Goal: Task Accomplishment & Management: Use online tool/utility

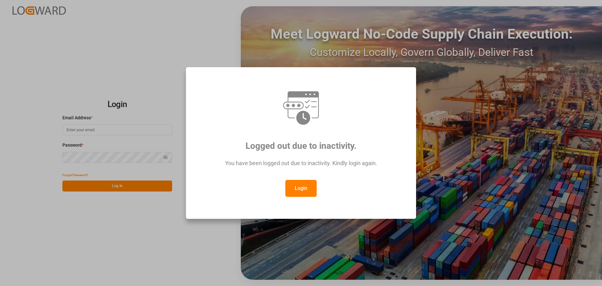
click at [302, 189] on button "Login" at bounding box center [300, 188] width 31 height 17
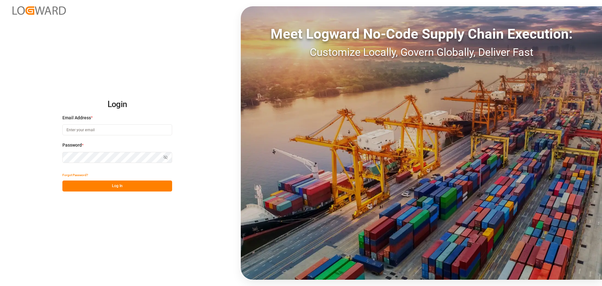
click at [66, 125] on input at bounding box center [117, 129] width 110 height 11
type input "[PERSON_NAME][EMAIL_ADDRESS][PERSON_NAME][DOMAIN_NAME]"
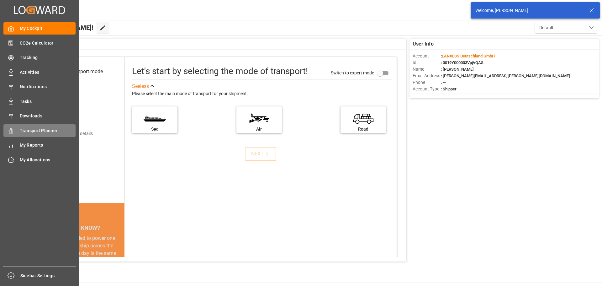
click at [26, 131] on span "Transport Planner" at bounding box center [48, 130] width 56 height 7
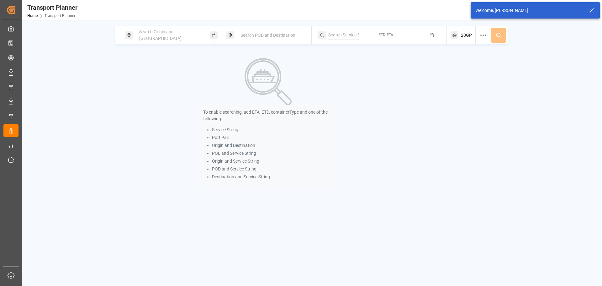
click at [151, 40] on div "Search Origin and [GEOGRAPHIC_DATA]" at bounding box center [169, 35] width 68 height 18
drag, startPoint x: 137, startPoint y: 83, endPoint x: 94, endPoint y: 61, distance: 48.5
click at [133, 83] on input at bounding box center [163, 85] width 63 height 9
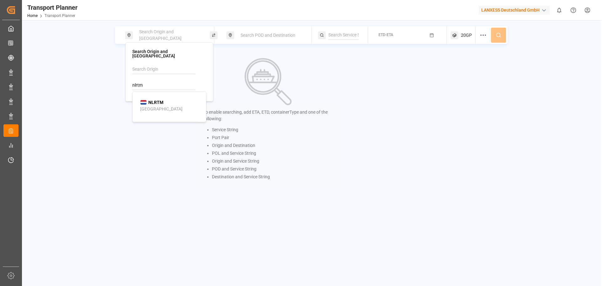
click at [156, 106] on div "[GEOGRAPHIC_DATA]" at bounding box center [161, 109] width 42 height 7
type input "NLRTM"
click at [243, 35] on span "Search POD and Destination" at bounding box center [267, 35] width 55 height 5
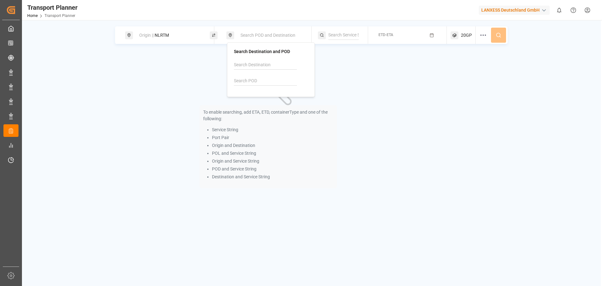
click at [242, 80] on input at bounding box center [265, 80] width 63 height 9
click at [249, 95] on div "INNSA" at bounding box center [252, 98] width 21 height 7
type input "INNSA"
click at [386, 34] on span "ETD-ETA" at bounding box center [385, 35] width 15 height 4
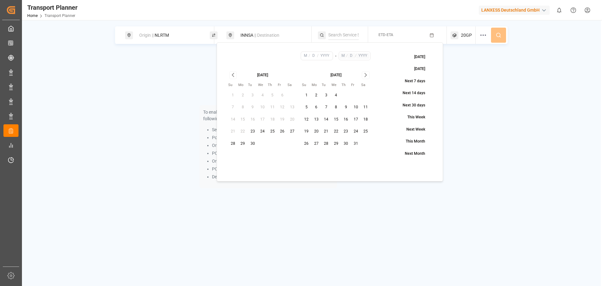
click at [328, 120] on button "14" at bounding box center [326, 119] width 10 height 10
type input "10"
type input "14"
type input "2025"
click at [365, 77] on icon "Go to next month" at bounding box center [365, 75] width 7 height 8
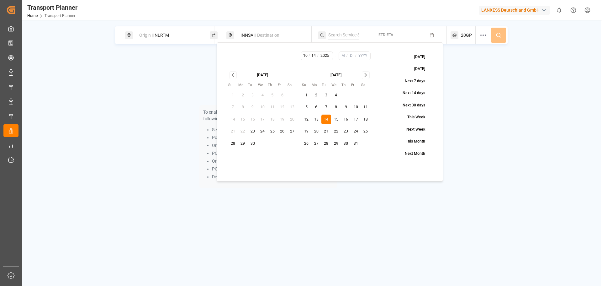
click at [365, 77] on icon "Go to next month" at bounding box center [365, 75] width 7 height 8
click at [354, 129] on button "26" at bounding box center [356, 131] width 10 height 10
type input "12"
type input "26"
type input "2025"
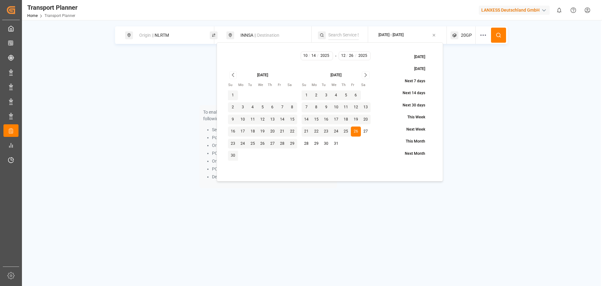
click at [497, 35] on icon at bounding box center [499, 35] width 6 height 6
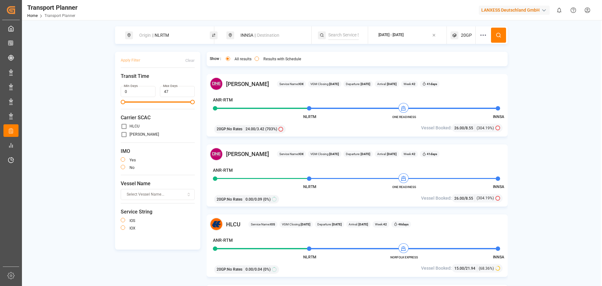
click at [257, 34] on span "|| Destination" at bounding box center [266, 35] width 25 height 5
drag, startPoint x: 251, startPoint y: 83, endPoint x: 231, endPoint y: 81, distance: 20.5
click at [231, 81] on div "Search Destination and POD INNSA" at bounding box center [271, 69] width 88 height 55
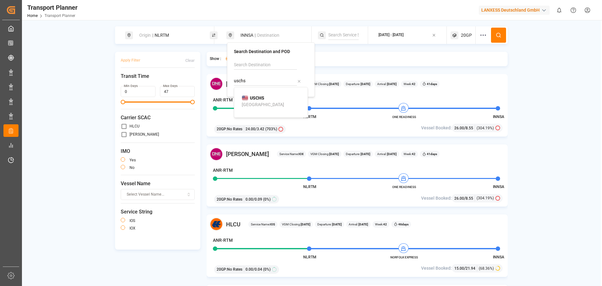
click at [262, 104] on div "[GEOGRAPHIC_DATA]" at bounding box center [263, 104] width 42 height 7
type input "USCHS"
click at [467, 35] on span "20GP" at bounding box center [466, 35] width 11 height 7
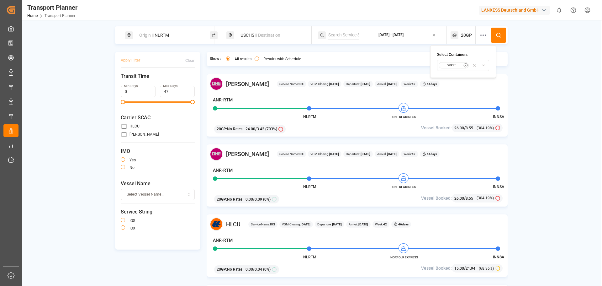
click at [465, 65] on icon "button" at bounding box center [465, 65] width 1 height 1
click at [458, 66] on span "Select Container Type..." at bounding box center [457, 65] width 41 height 6
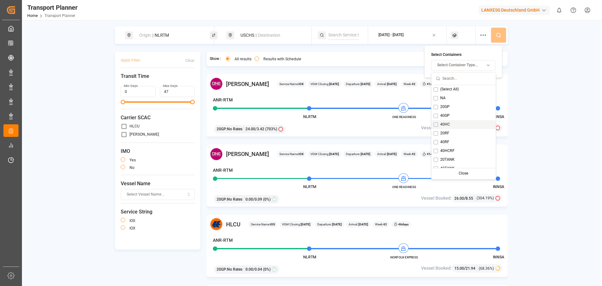
click at [434, 127] on div "40HC" at bounding box center [463, 124] width 64 height 9
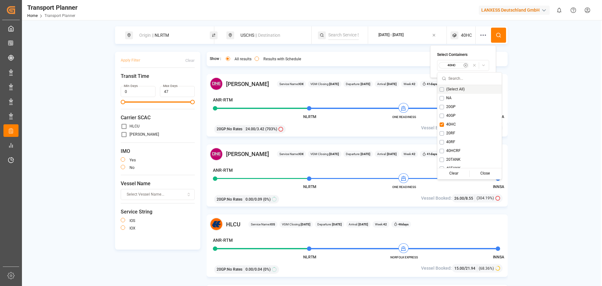
click at [503, 32] on button at bounding box center [498, 35] width 15 height 15
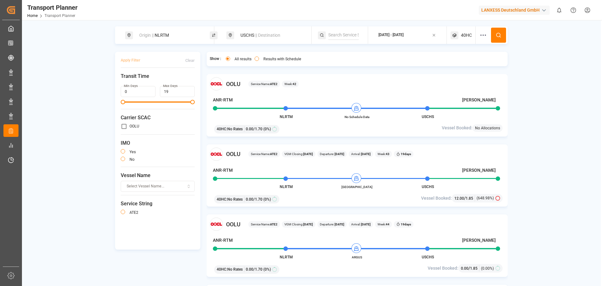
click at [177, 34] on div "Origin || NLRTM" at bounding box center [169, 35] width 68 height 12
click at [254, 37] on div "USCHS || Destination" at bounding box center [271, 35] width 68 height 12
click at [170, 32] on div "Origin || NLRTM" at bounding box center [169, 35] width 68 height 12
drag, startPoint x: 167, startPoint y: 32, endPoint x: 166, endPoint y: 37, distance: 4.5
click at [167, 33] on div "Origin || NLRTM" at bounding box center [169, 35] width 68 height 12
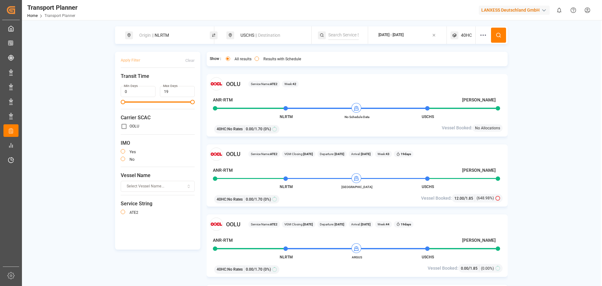
drag, startPoint x: 166, startPoint y: 21, endPoint x: 166, endPoint y: 36, distance: 14.4
click at [166, 22] on div "Origin || NLRTM USCHS || Destination [DATE] - [DATE] 40HC Apply Filter Clear Tr…" at bounding box center [311, 163] width 579 height 286
click at [164, 37] on div "Origin || NLRTM" at bounding box center [169, 35] width 68 height 12
drag, startPoint x: 151, startPoint y: 82, endPoint x: 132, endPoint y: 81, distance: 19.8
click at [132, 81] on div "Search Origin and POL NLRTM" at bounding box center [169, 71] width 88 height 59
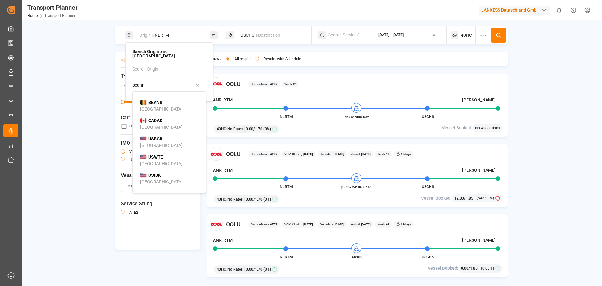
click at [153, 97] on li "BEANR [GEOGRAPHIC_DATA]" at bounding box center [170, 106] width 71 height 18
click at [146, 100] on div "BEANR" at bounding box center [151, 102] width 22 height 7
type input "BEANR"
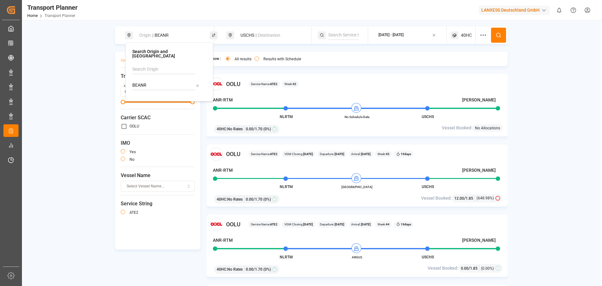
click at [256, 37] on span "|| Destination" at bounding box center [267, 35] width 25 height 5
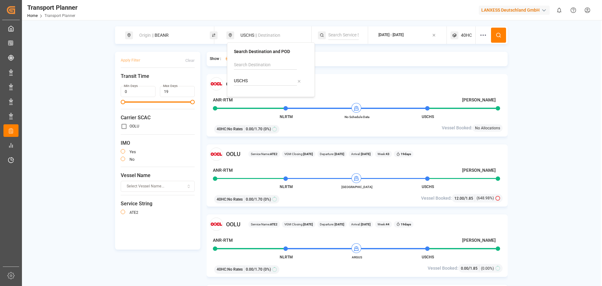
drag, startPoint x: 260, startPoint y: 84, endPoint x: 235, endPoint y: 82, distance: 25.1
click at [235, 82] on input "USCHS" at bounding box center [265, 80] width 63 height 9
type input "U"
click at [251, 92] on ul "INNSA [PERSON_NAME] ([PERSON_NAME])" at bounding box center [272, 105] width 71 height 30
click at [259, 97] on b "INNSA" at bounding box center [256, 97] width 13 height 5
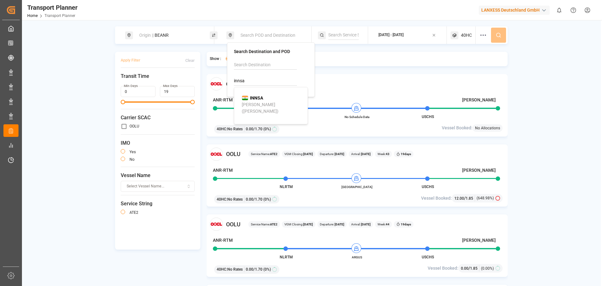
type input "INNSA"
click at [469, 33] on span "40HC" at bounding box center [466, 35] width 11 height 7
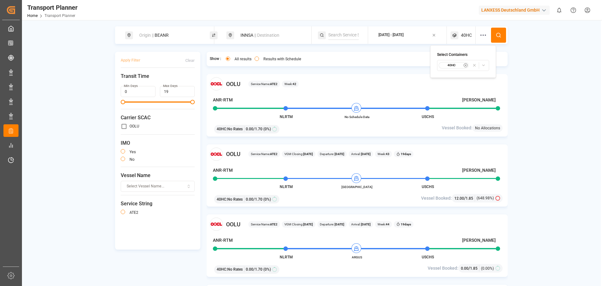
drag, startPoint x: 446, startPoint y: 70, endPoint x: 449, endPoint y: 69, distance: 3.3
click at [446, 70] on button "40HC" at bounding box center [463, 65] width 52 height 11
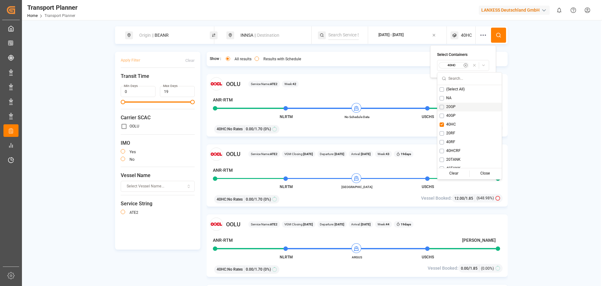
click at [442, 106] on button "Suggestions" at bounding box center [441, 107] width 4 height 4
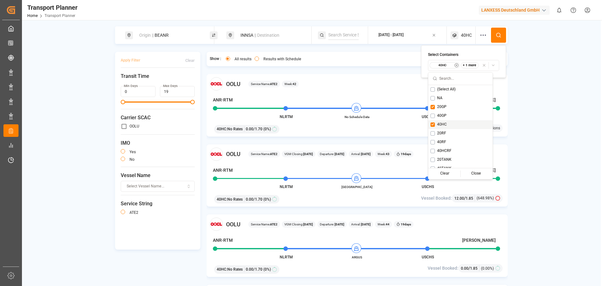
click at [434, 123] on button "Suggestions" at bounding box center [432, 124] width 4 height 4
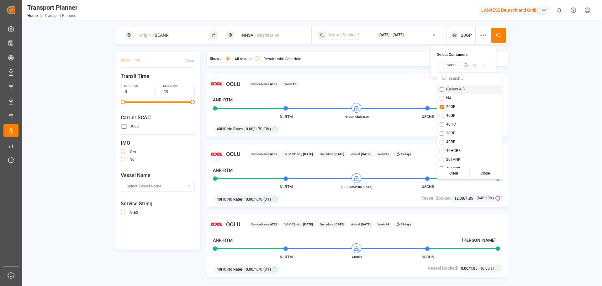
click at [500, 42] on button at bounding box center [498, 35] width 15 height 15
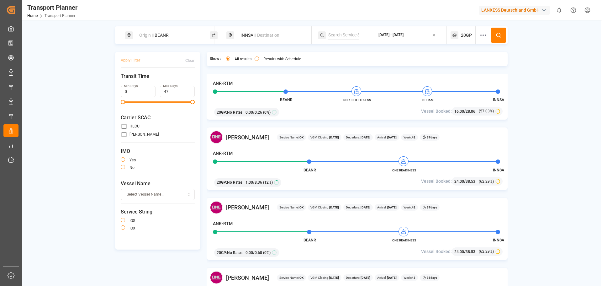
scroll to position [94, 0]
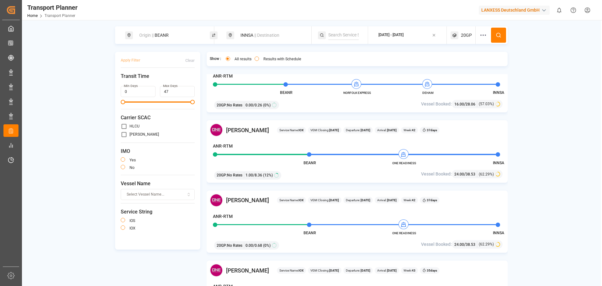
click at [179, 37] on div "Origin || BEANR" at bounding box center [169, 35] width 68 height 12
drag, startPoint x: 156, startPoint y: 80, endPoint x: 129, endPoint y: 80, distance: 27.3
click at [129, 80] on div "Search Origin and POL BEANR" at bounding box center [169, 71] width 88 height 59
drag, startPoint x: 155, startPoint y: 100, endPoint x: 170, endPoint y: 100, distance: 15.4
click at [155, 100] on b "NLTMN" at bounding box center [155, 102] width 15 height 5
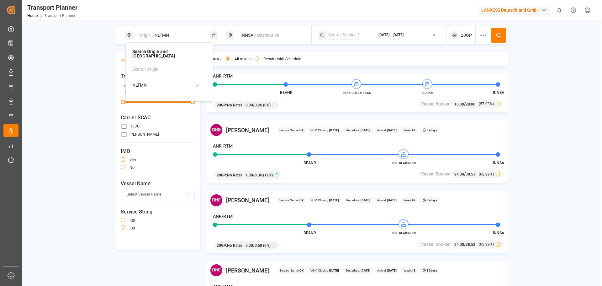
click at [149, 81] on input "NLTMN" at bounding box center [163, 85] width 63 height 9
drag, startPoint x: 151, startPoint y: 95, endPoint x: 155, endPoint y: 92, distance: 5.4
click at [151, 100] on b "NLRTM" at bounding box center [155, 102] width 15 height 5
type input "NLRTM"
click at [249, 37] on div "INNSA || Destination" at bounding box center [271, 35] width 68 height 12
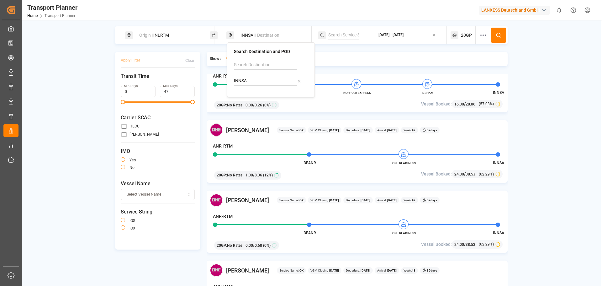
click at [493, 35] on button at bounding box center [498, 35] width 15 height 15
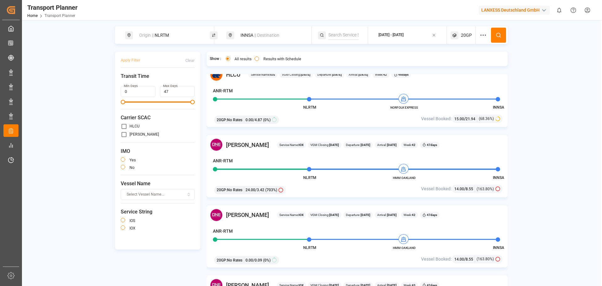
scroll to position [157, 0]
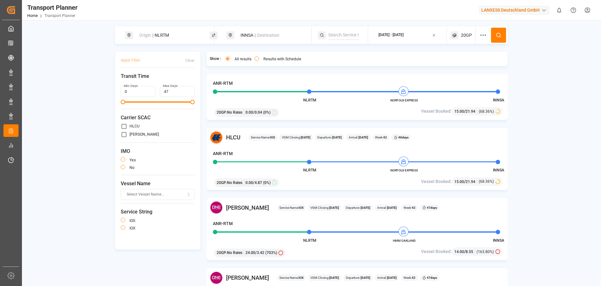
click at [171, 39] on div "Origin || NLRTM" at bounding box center [169, 35] width 68 height 12
drag, startPoint x: 148, startPoint y: 82, endPoint x: 126, endPoint y: 82, distance: 21.6
click at [126, 82] on div "Search Origin and POL NLRTM" at bounding box center [169, 71] width 88 height 59
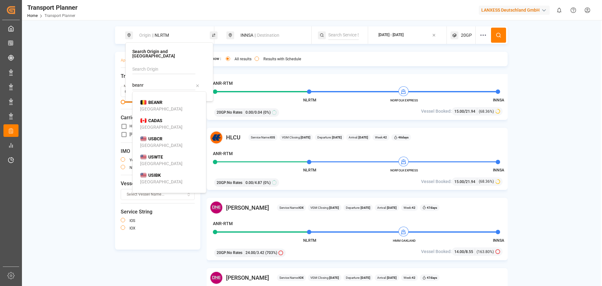
drag, startPoint x: 153, startPoint y: 99, endPoint x: 172, endPoint y: 91, distance: 20.1
click at [154, 100] on b "BEANR" at bounding box center [155, 102] width 14 height 5
type input "BEANR"
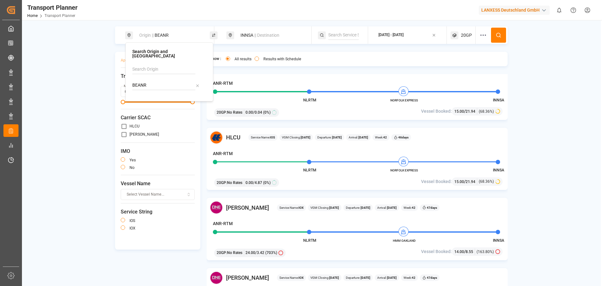
click at [495, 34] on button at bounding box center [498, 35] width 15 height 15
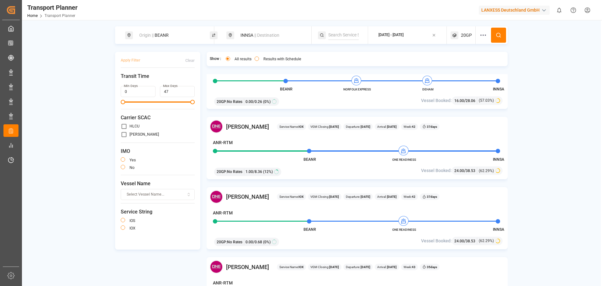
scroll to position [125, 0]
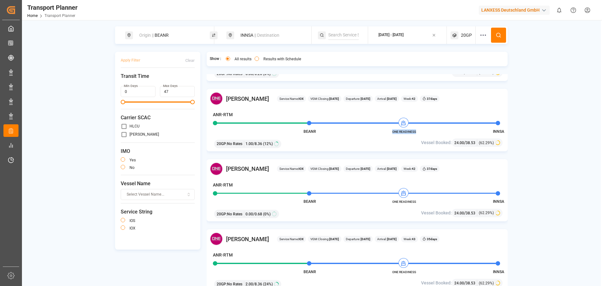
drag, startPoint x: 396, startPoint y: 132, endPoint x: 415, endPoint y: 132, distance: 19.1
click at [415, 132] on span "ONE READINESS" at bounding box center [404, 131] width 34 height 5
copy span "ONE READINESS"
